Goal: Transaction & Acquisition: Obtain resource

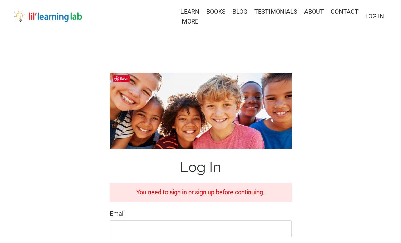
scroll to position [147, 0]
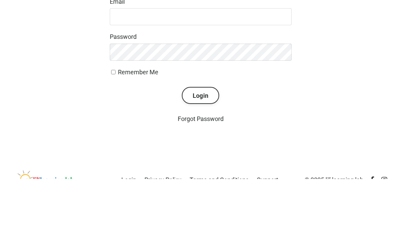
click at [165, 79] on input "Email" at bounding box center [201, 80] width 182 height 17
click at [203, 78] on input "Email" at bounding box center [201, 80] width 182 height 17
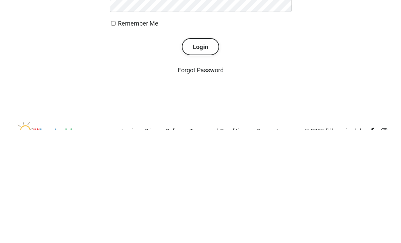
type input "lindseywlloyd@gmail.com"
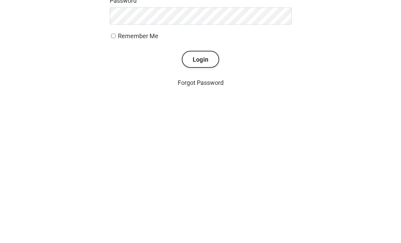
click at [199, 194] on button "Login" at bounding box center [200, 202] width 37 height 17
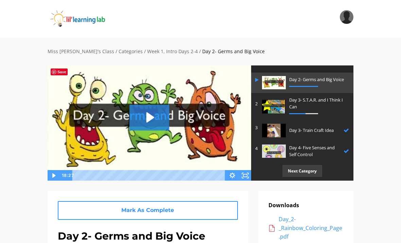
click at [85, 18] on img at bounding box center [87, 18] width 78 height 17
click at [83, 23] on img at bounding box center [87, 18] width 78 height 17
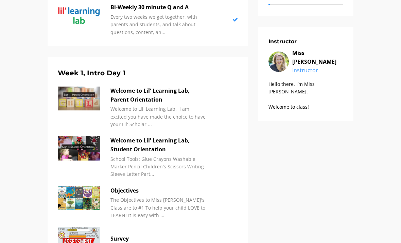
scroll to position [197, 0]
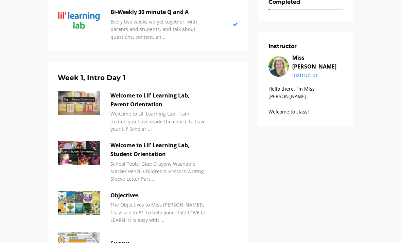
click at [146, 98] on p "Welcome to Lil' Learning Lab, Parent Orientation" at bounding box center [158, 99] width 95 height 17
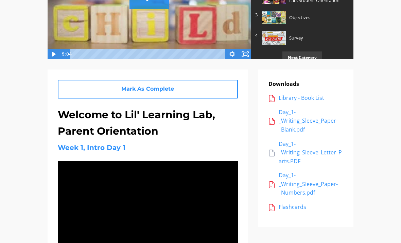
scroll to position [121, 0]
click at [299, 204] on div "Flashcards" at bounding box center [311, 206] width 65 height 9
